Goal: Task Accomplishment & Management: Manage account settings

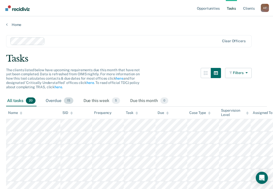
click at [61, 101] on div "Overdue 15" at bounding box center [60, 100] width 30 height 11
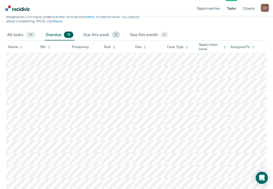
scroll to position [36, 0]
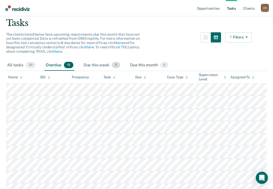
click at [101, 64] on div "Due this week 5" at bounding box center [102, 65] width 39 height 11
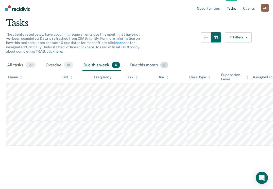
click at [139, 65] on div "Due this month 0" at bounding box center [149, 65] width 40 height 11
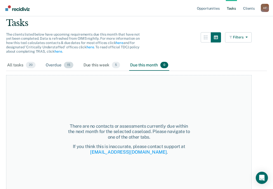
click at [57, 65] on div "Overdue 15" at bounding box center [60, 65] width 30 height 11
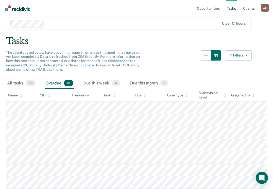
scroll to position [0, 0]
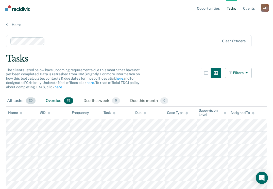
click at [17, 100] on div "All tasks 20" at bounding box center [21, 100] width 30 height 11
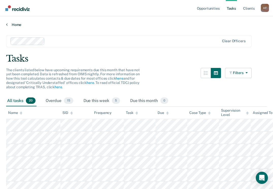
click at [17, 26] on link "Home" at bounding box center [136, 24] width 261 height 5
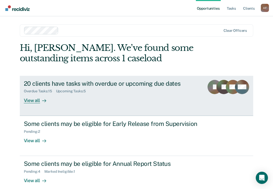
click at [32, 100] on div "View all" at bounding box center [38, 98] width 28 height 10
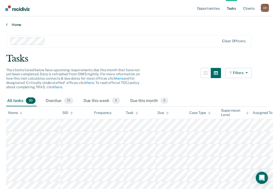
click at [14, 25] on link "Home" at bounding box center [136, 24] width 261 height 5
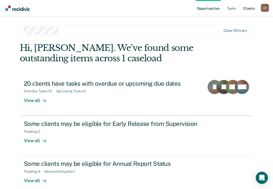
click at [247, 7] on link "Client s" at bounding box center [249, 8] width 14 height 16
